Goal: Task Accomplishment & Management: Use online tool/utility

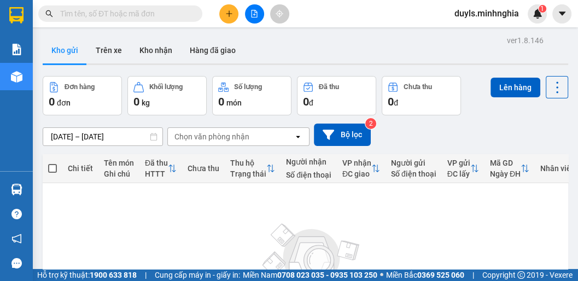
click at [252, 15] on icon "file-add" at bounding box center [254, 14] width 8 height 8
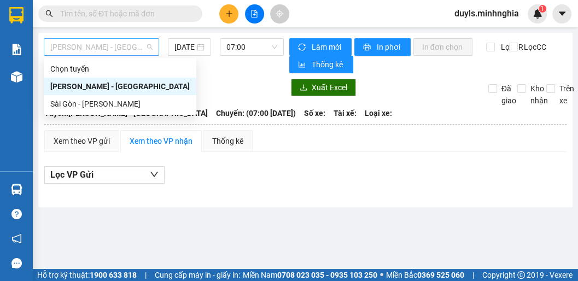
click at [105, 49] on span "[PERSON_NAME] - [GEOGRAPHIC_DATA]" at bounding box center [101, 47] width 102 height 16
drag, startPoint x: 118, startPoint y: 109, endPoint x: 127, endPoint y: 100, distance: 12.8
click at [119, 109] on div "Sài Gòn - [PERSON_NAME]" at bounding box center [119, 104] width 139 height 12
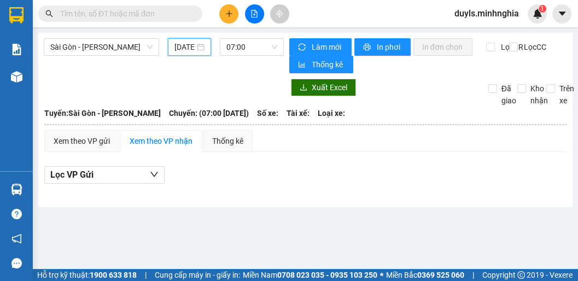
click at [190, 47] on input "[DATE]" at bounding box center [184, 47] width 20 height 12
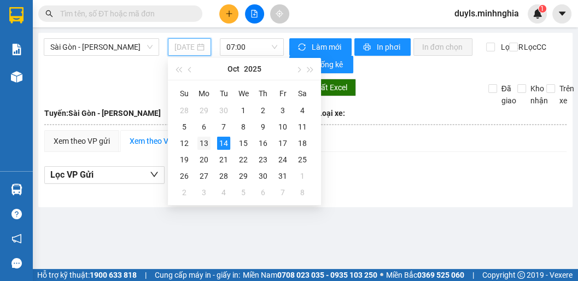
click at [203, 142] on div "13" at bounding box center [203, 143] width 13 height 13
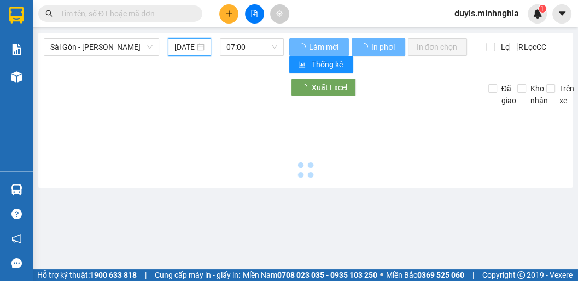
type input "[DATE]"
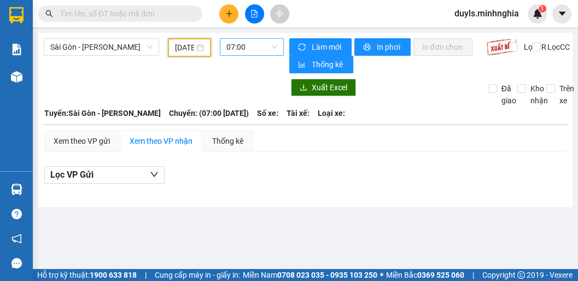
click at [251, 46] on span "07:00" at bounding box center [251, 47] width 51 height 16
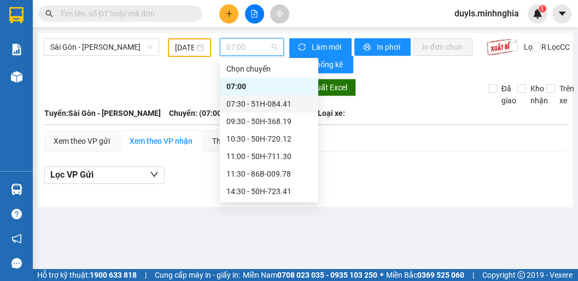
scroll to position [105, 0]
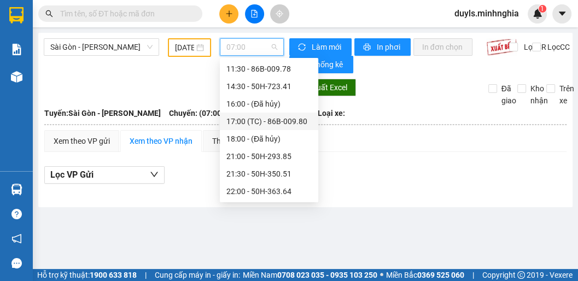
click at [269, 122] on div "17:00 (TC) - 86B-009.80" at bounding box center [268, 121] width 85 height 12
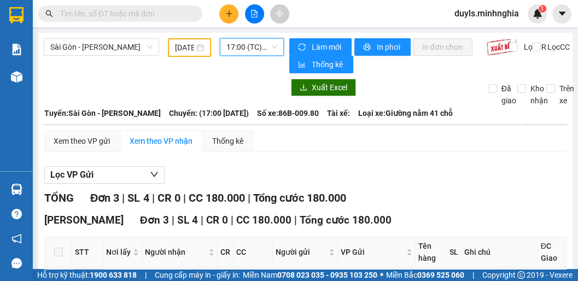
click at [252, 50] on span "17:00 (TC) - 86B-009.80" at bounding box center [251, 47] width 51 height 16
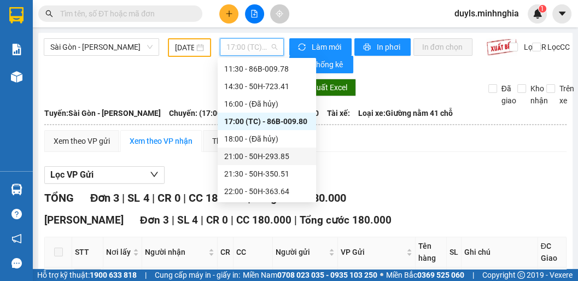
click at [281, 157] on div "21:00 - 50H-293.85" at bounding box center [266, 156] width 85 height 12
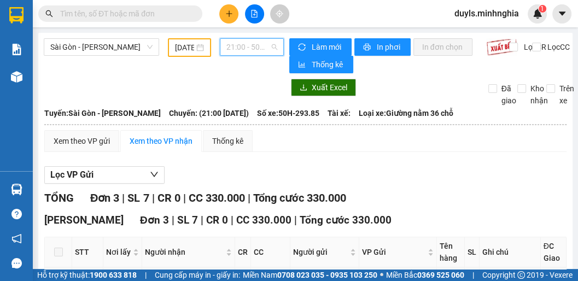
click at [251, 48] on span "21:00 - 50H-293.85" at bounding box center [251, 47] width 51 height 16
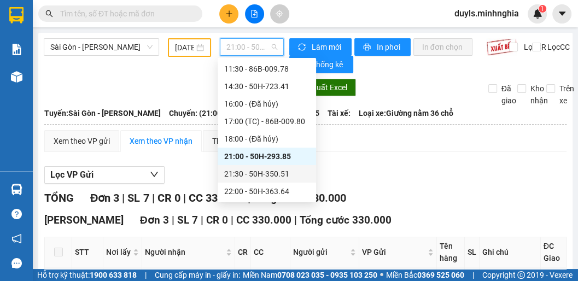
click at [269, 181] on div "21:30 - 50H-350.51" at bounding box center [267, 173] width 98 height 17
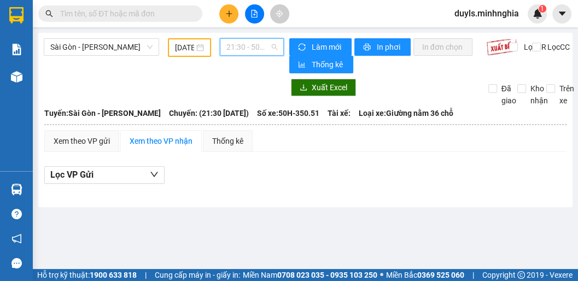
click at [259, 49] on span "21:30 - 50H-350.51" at bounding box center [251, 47] width 51 height 16
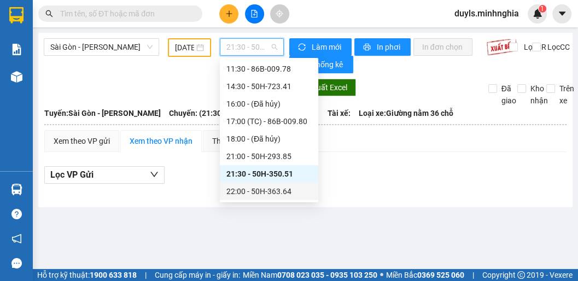
click at [269, 195] on div "22:00 - 50H-363.64" at bounding box center [268, 191] width 85 height 12
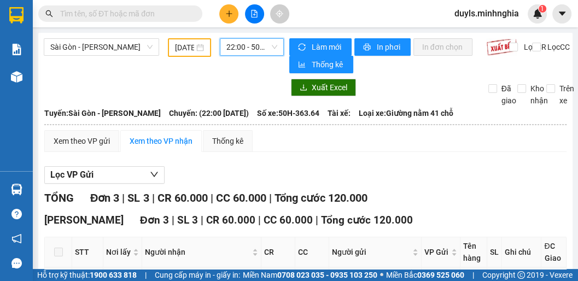
click at [247, 49] on span "22:00 - 50H-363.64" at bounding box center [251, 47] width 51 height 16
click at [238, 45] on span "22:00 - 50H-363.64" at bounding box center [251, 47] width 51 height 16
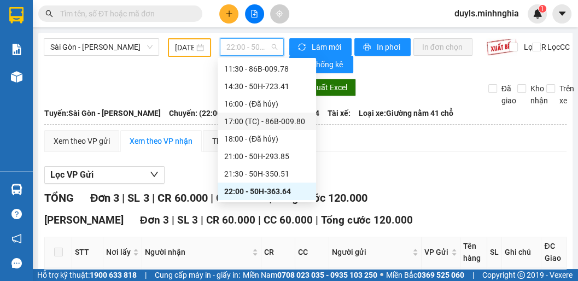
click at [271, 116] on div "17:00 (TC) - 86B-009.80" at bounding box center [266, 121] width 85 height 12
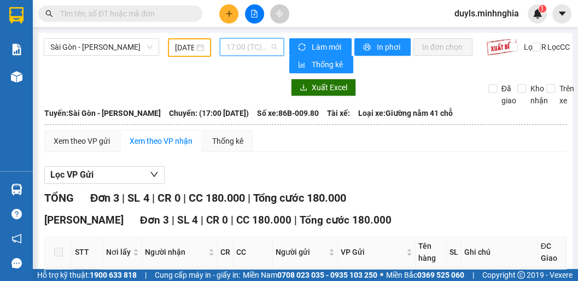
click at [247, 48] on span "17:00 (TC) - 86B-009.80" at bounding box center [251, 47] width 51 height 16
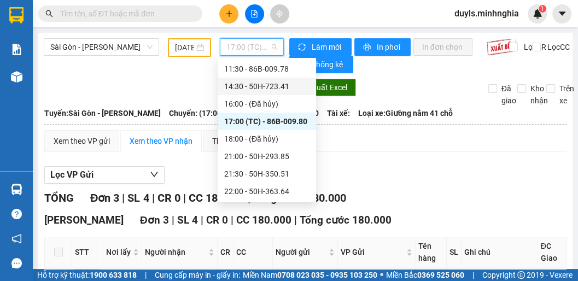
click at [262, 92] on div "14:30 - 50H-723.41" at bounding box center [266, 86] width 85 height 12
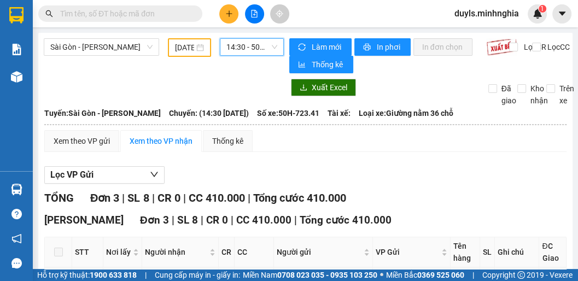
click at [245, 48] on span "14:30 - 50H-723.41" at bounding box center [251, 47] width 51 height 16
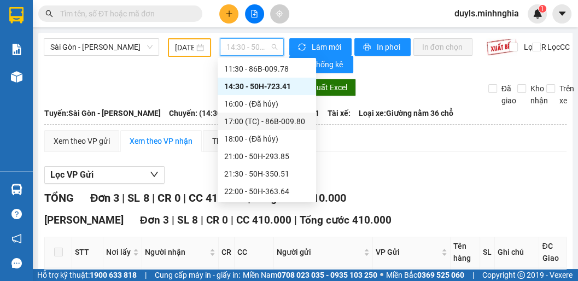
click at [274, 120] on div "17:00 (TC) - 86B-009.80" at bounding box center [266, 121] width 85 height 12
